Goal: Information Seeking & Learning: Learn about a topic

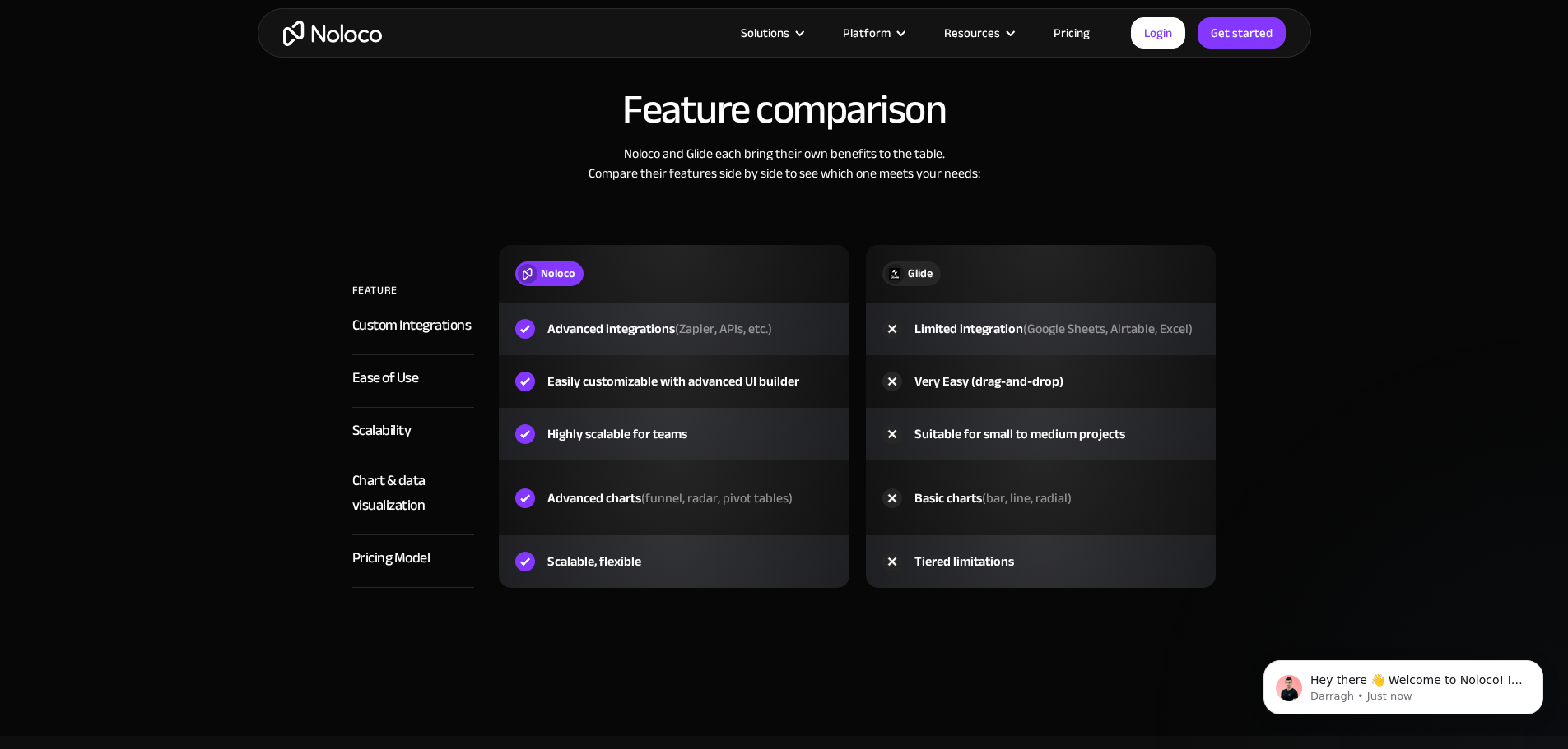
scroll to position [2221, 0]
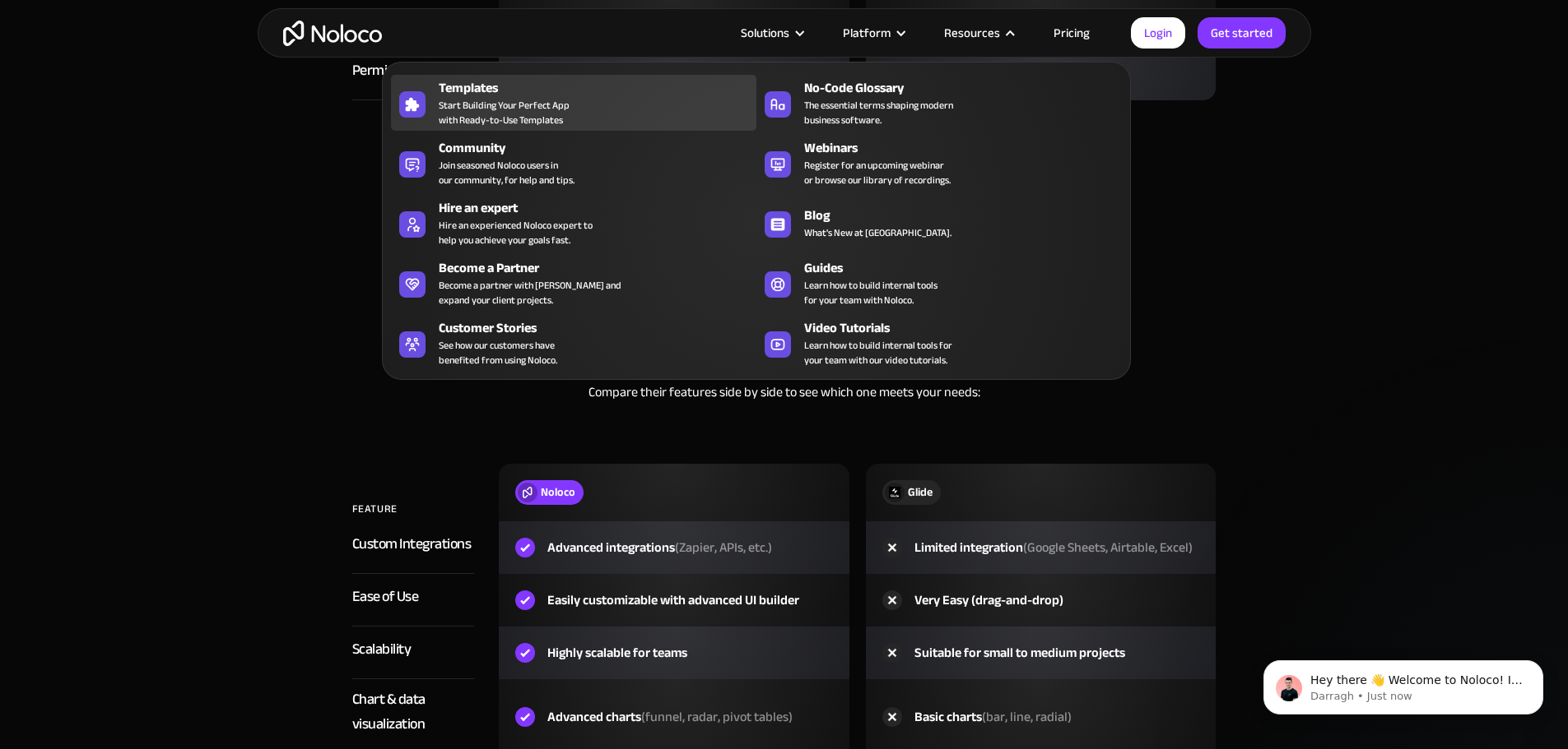
click at [460, 110] on span "Start Building Your Perfect App with Ready-to-Use Templates" at bounding box center [503, 112] width 131 height 30
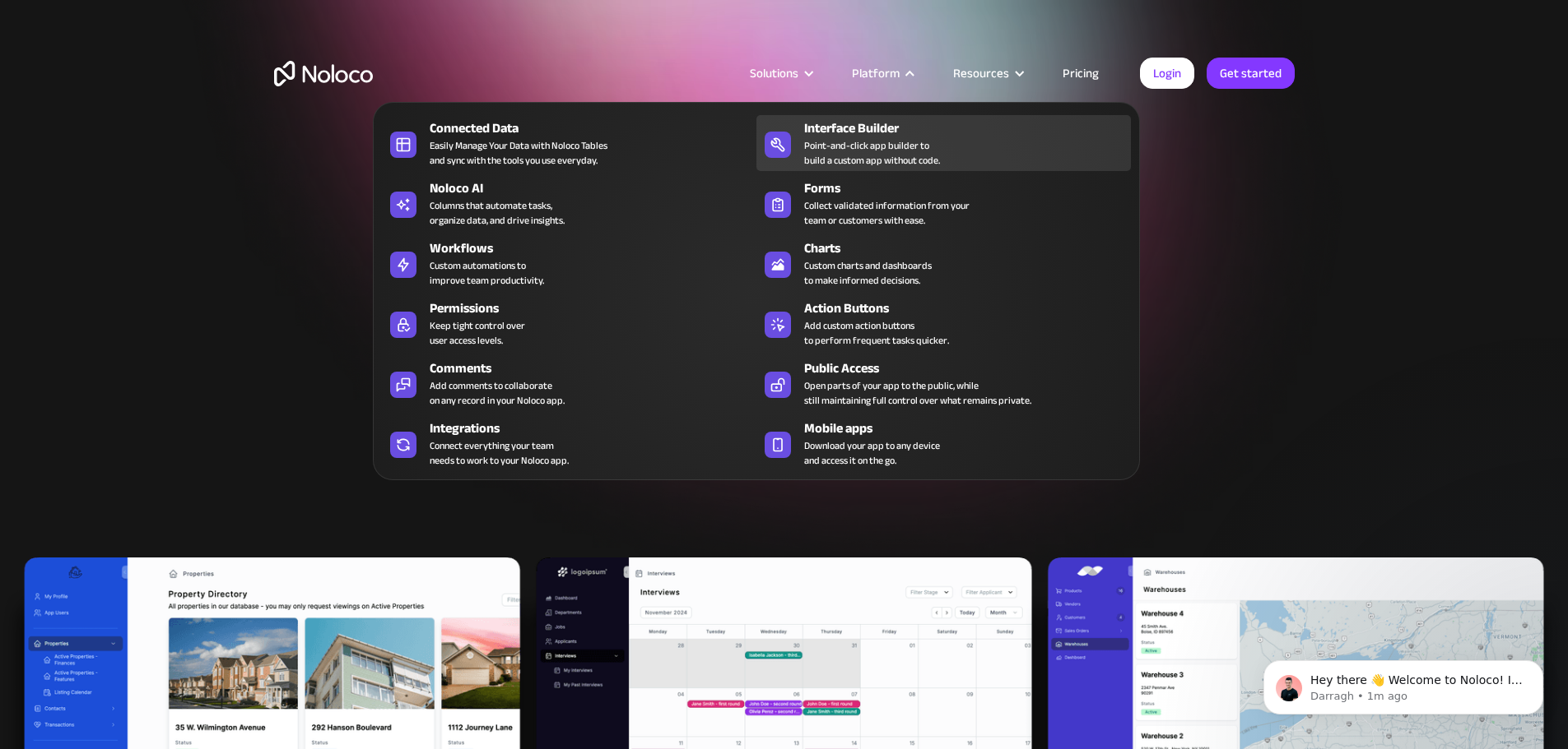
click at [900, 149] on div "Point-and-click app builder to build a custom app without code." at bounding box center [871, 153] width 136 height 30
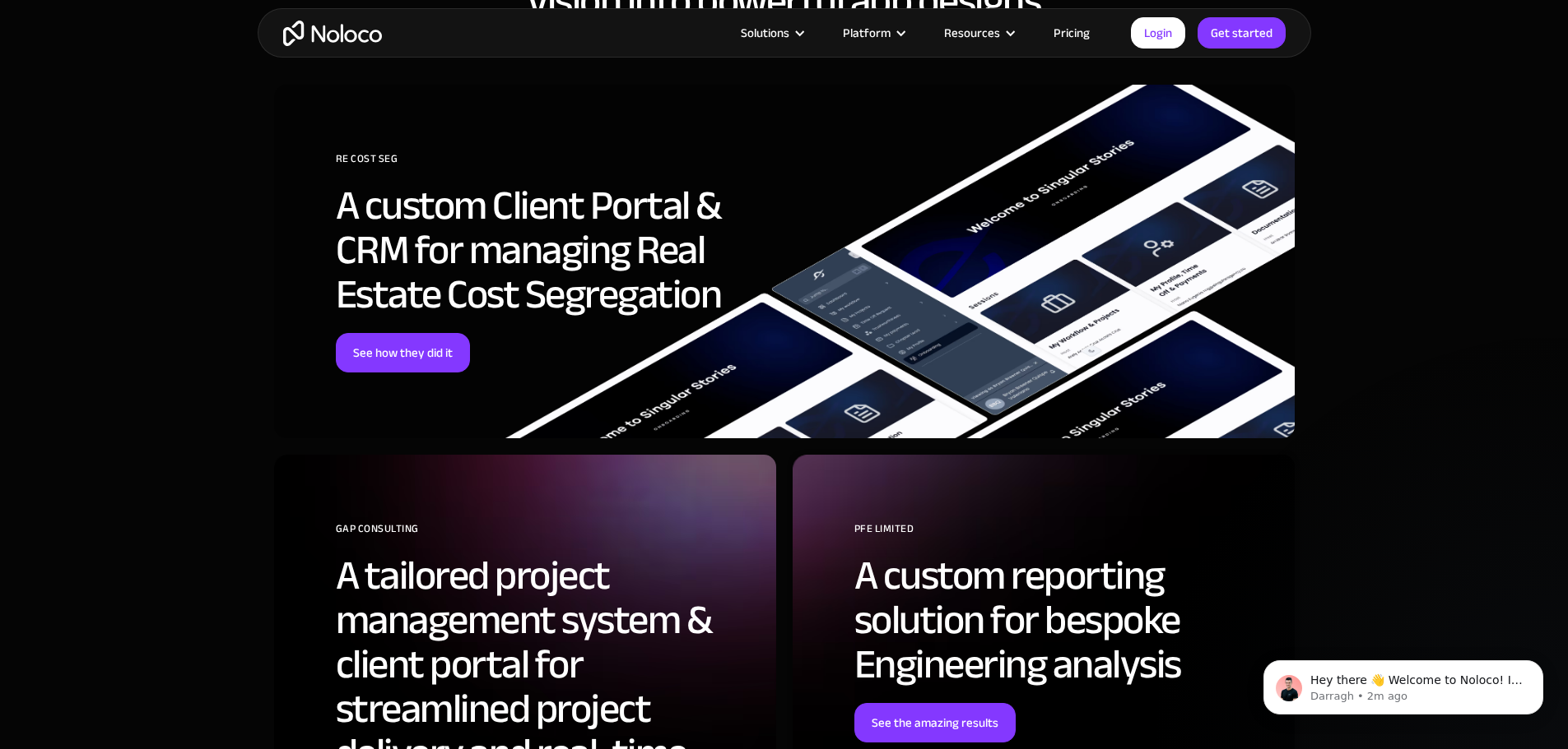
scroll to position [4113, 0]
